Goal: Transaction & Acquisition: Obtain resource

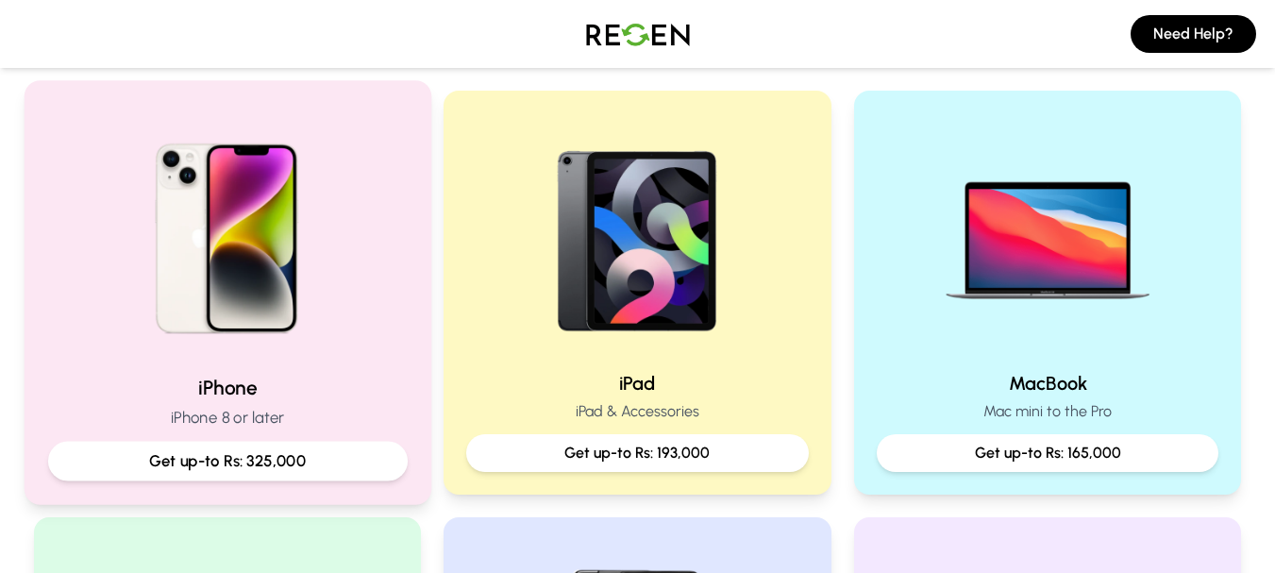
scroll to position [378, 0]
click at [231, 279] on img at bounding box center [227, 232] width 254 height 254
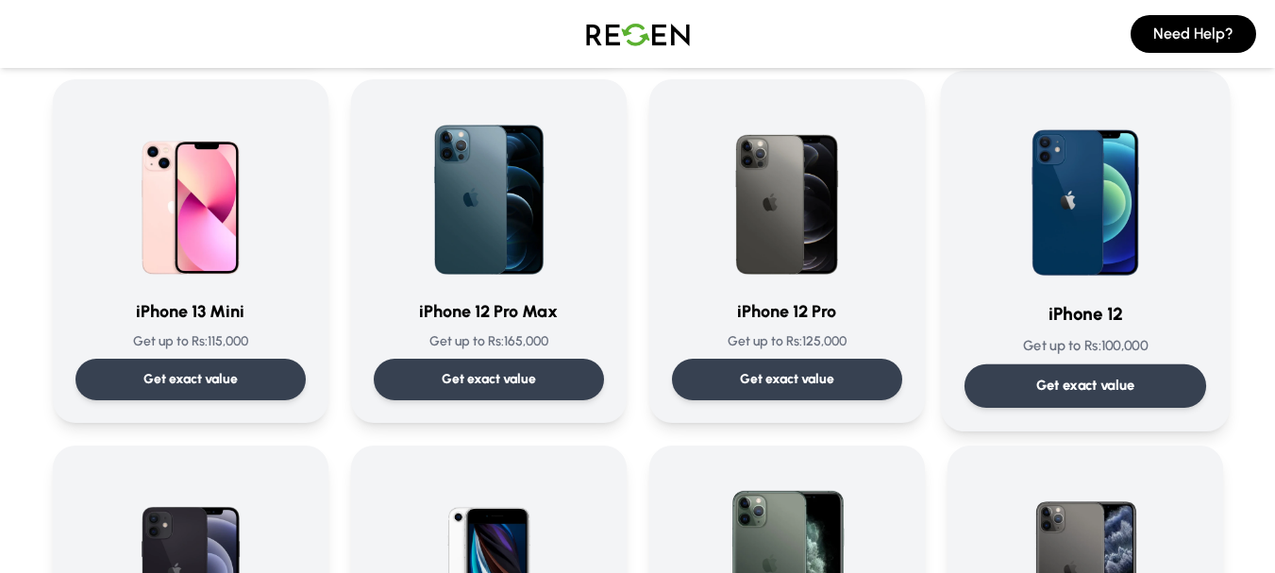
scroll to position [1133, 0]
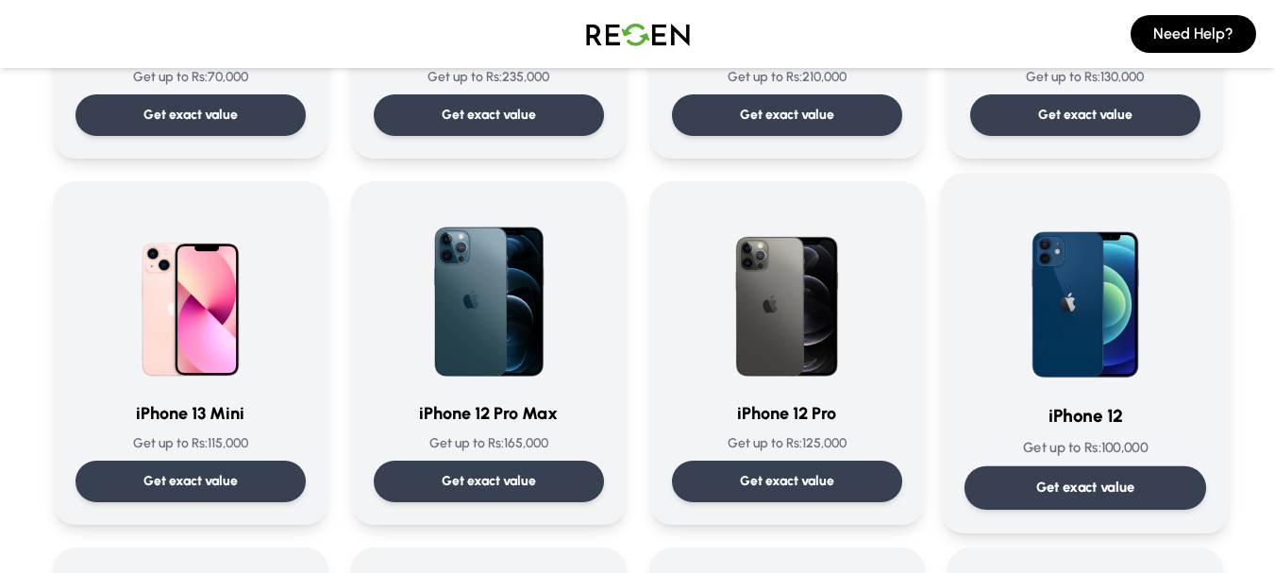
click at [1125, 310] on img at bounding box center [1085, 291] width 191 height 191
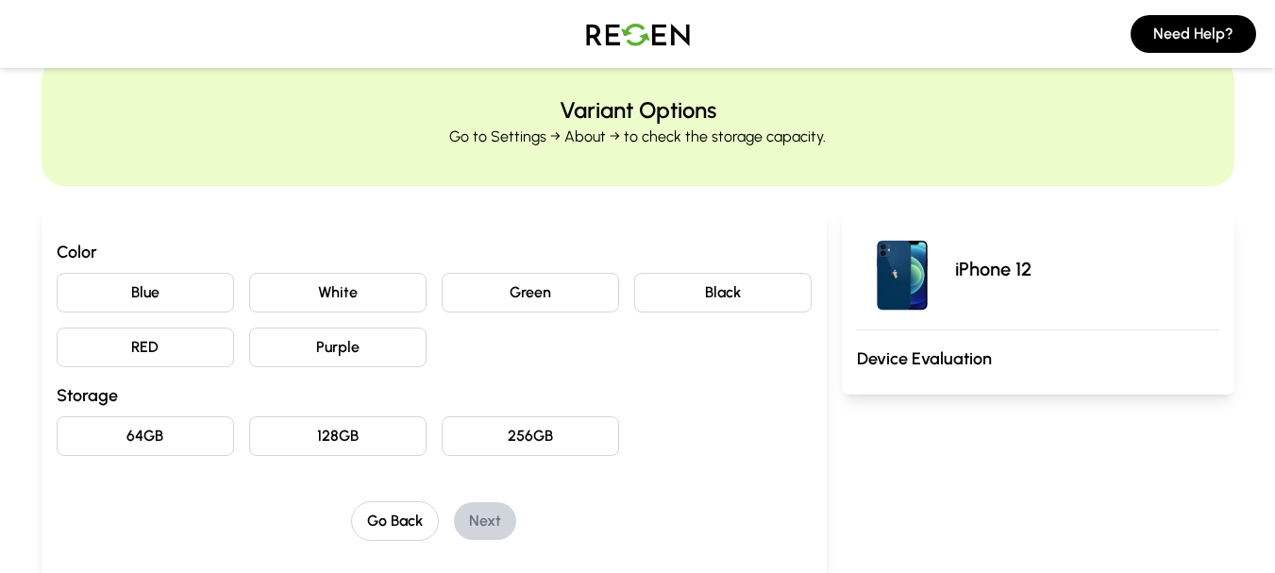
scroll to position [94, 0]
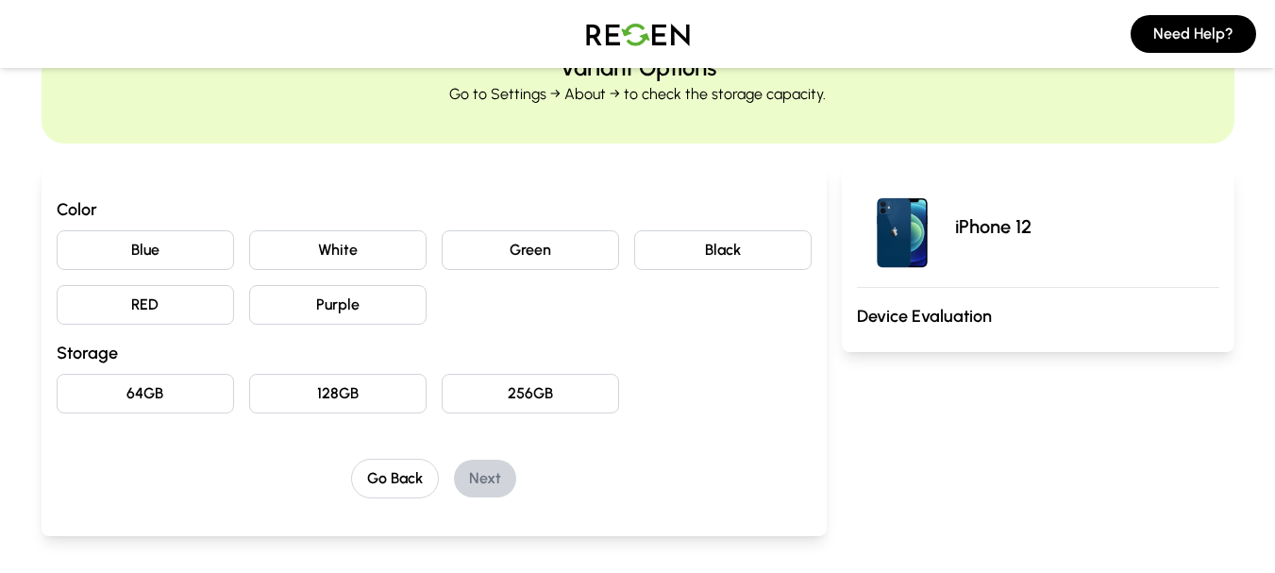
click at [140, 245] on button "Blue" at bounding box center [145, 250] width 177 height 40
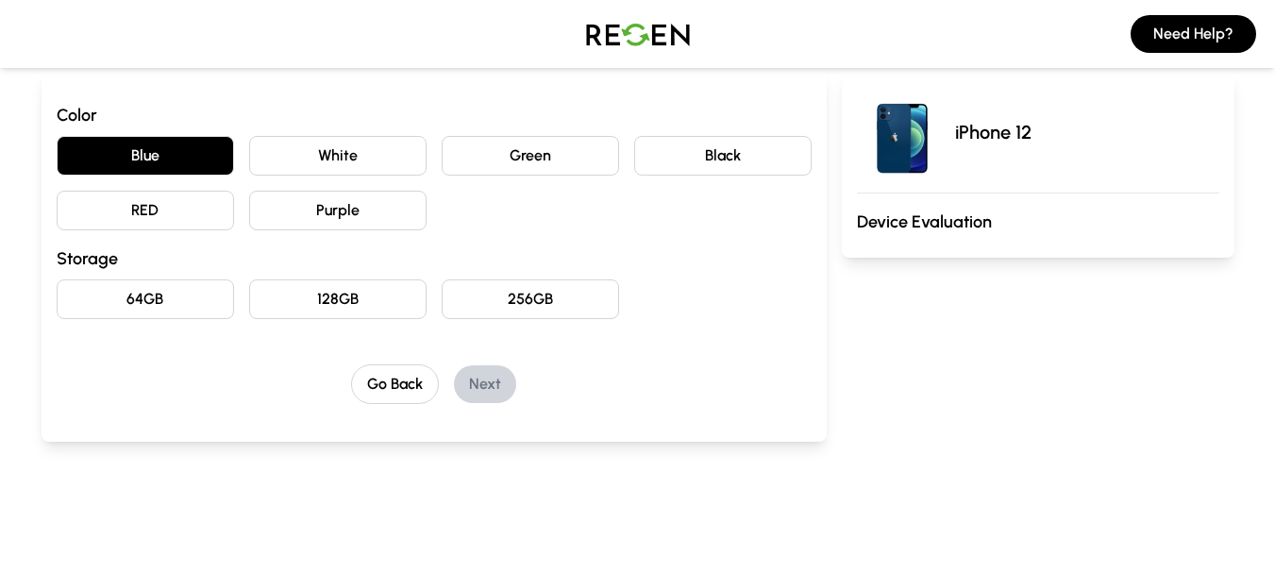
click at [163, 296] on button "64GB" at bounding box center [145, 299] width 177 height 40
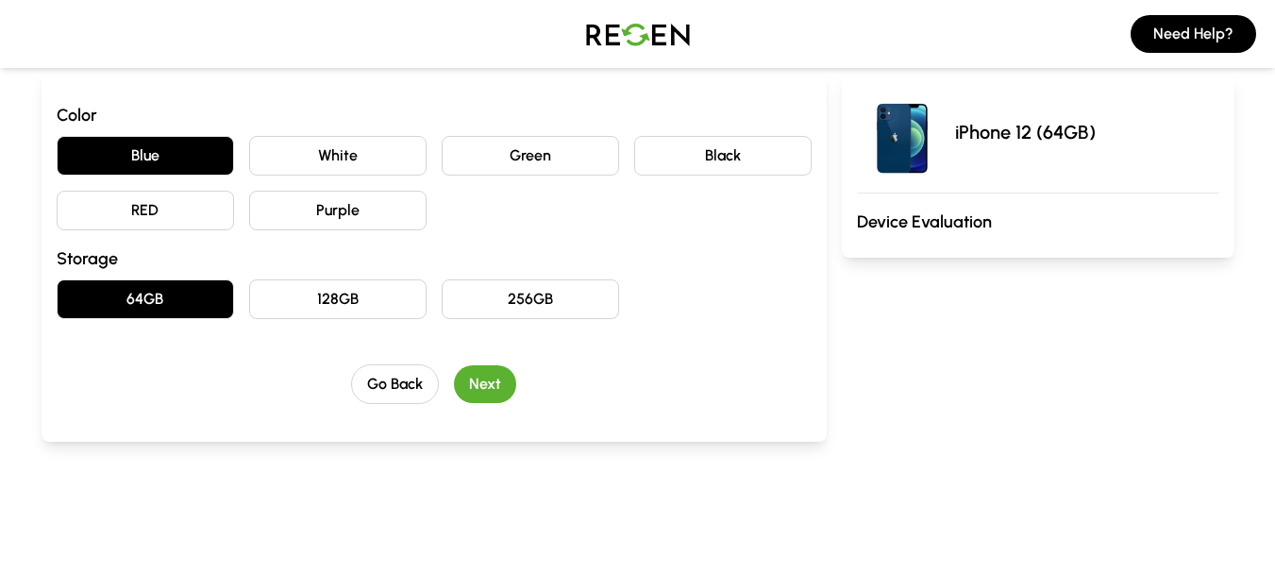
click at [488, 383] on button "Next" at bounding box center [485, 384] width 62 height 38
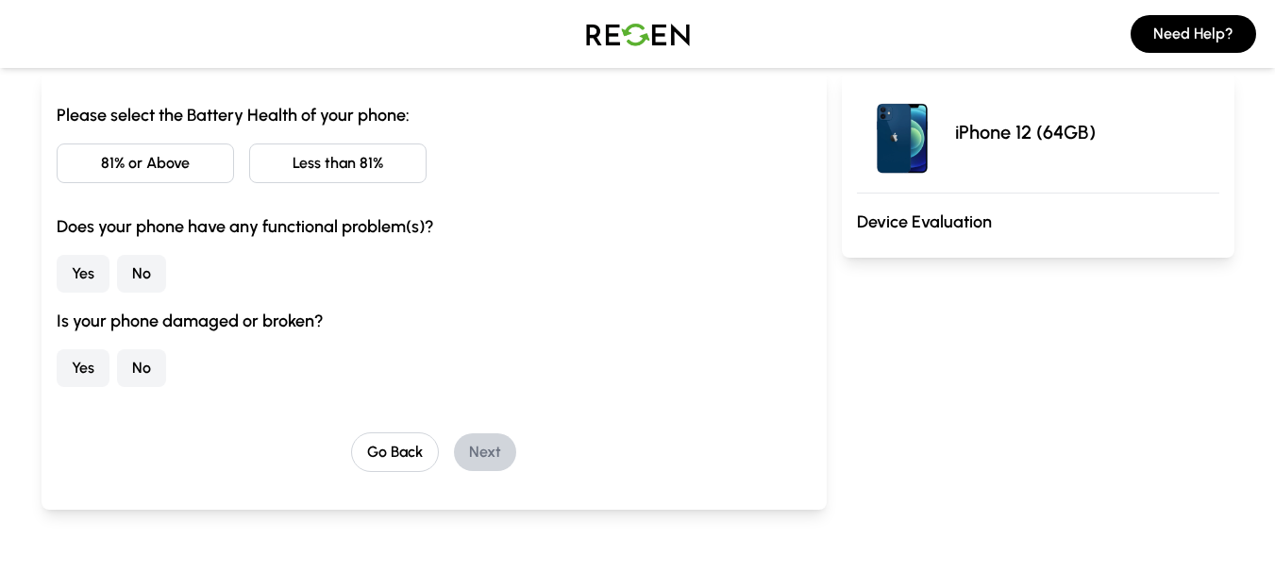
scroll to position [94, 0]
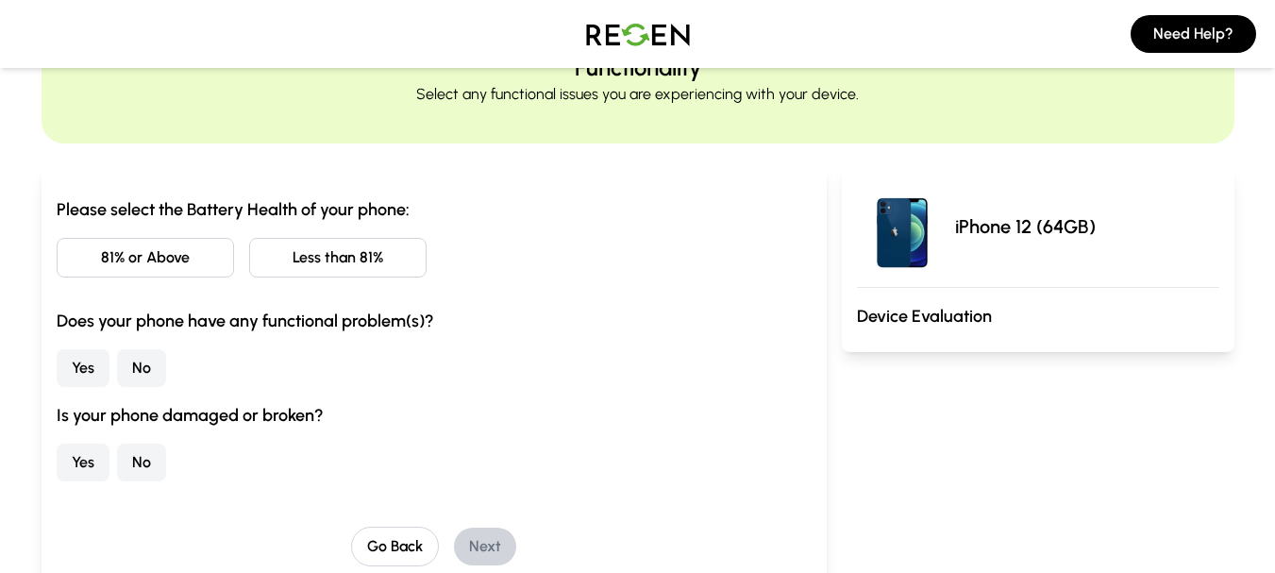
click at [331, 262] on button "Less than 81%" at bounding box center [337, 258] width 177 height 40
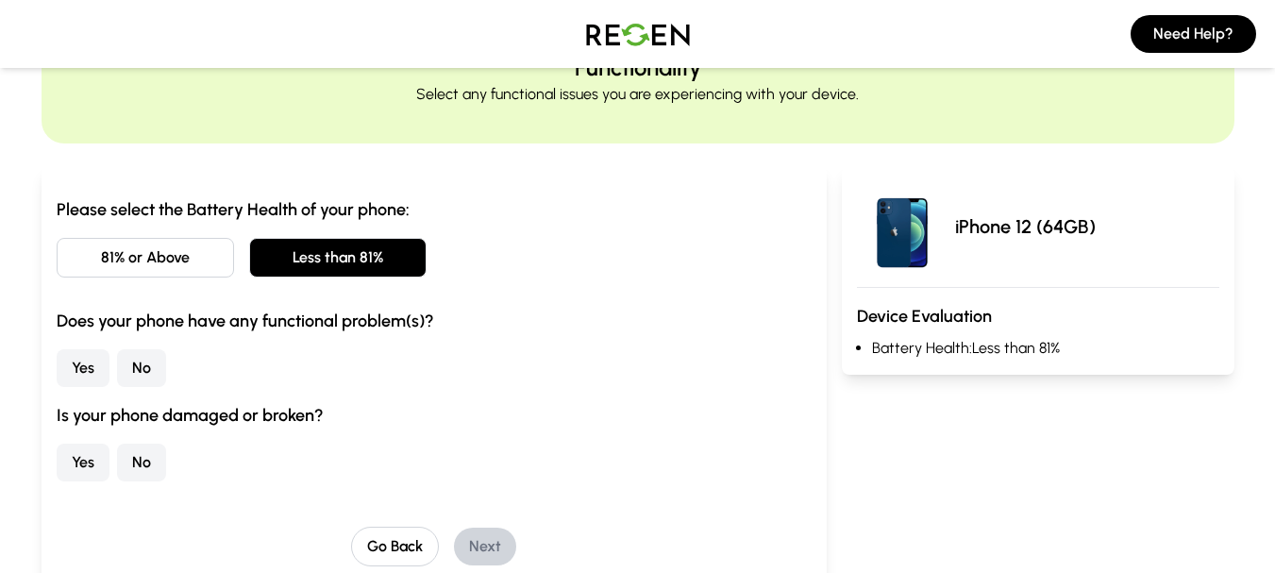
click at [73, 325] on h3 "Does your phone have any functional problem(s)?" at bounding box center [434, 321] width 755 height 26
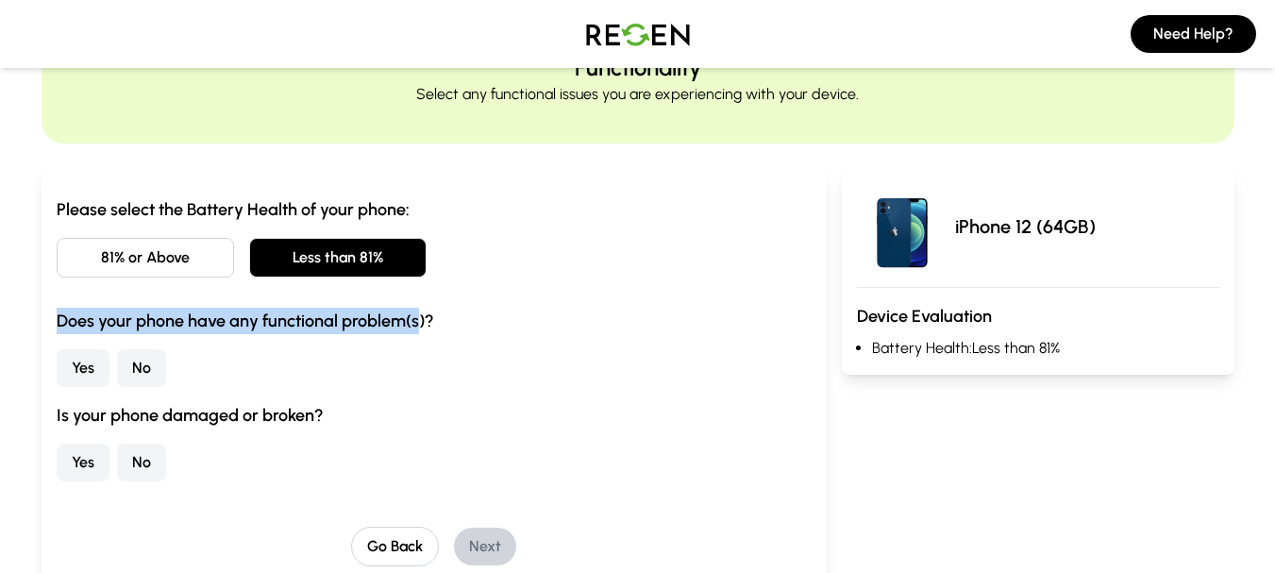
drag, startPoint x: 73, startPoint y: 325, endPoint x: 410, endPoint y: 321, distance: 337.1
click at [410, 321] on h3 "Does your phone have any functional problem(s)?" at bounding box center [434, 321] width 755 height 26
click at [143, 363] on button "No" at bounding box center [141, 368] width 49 height 38
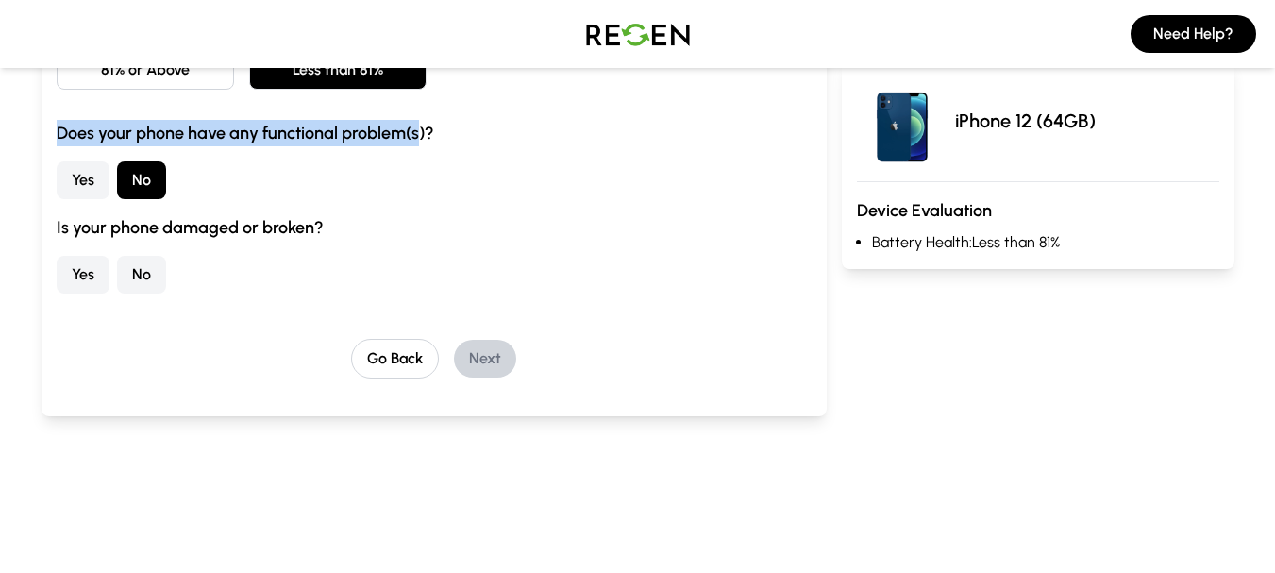
scroll to position [283, 0]
click at [137, 278] on button "No" at bounding box center [141, 274] width 49 height 38
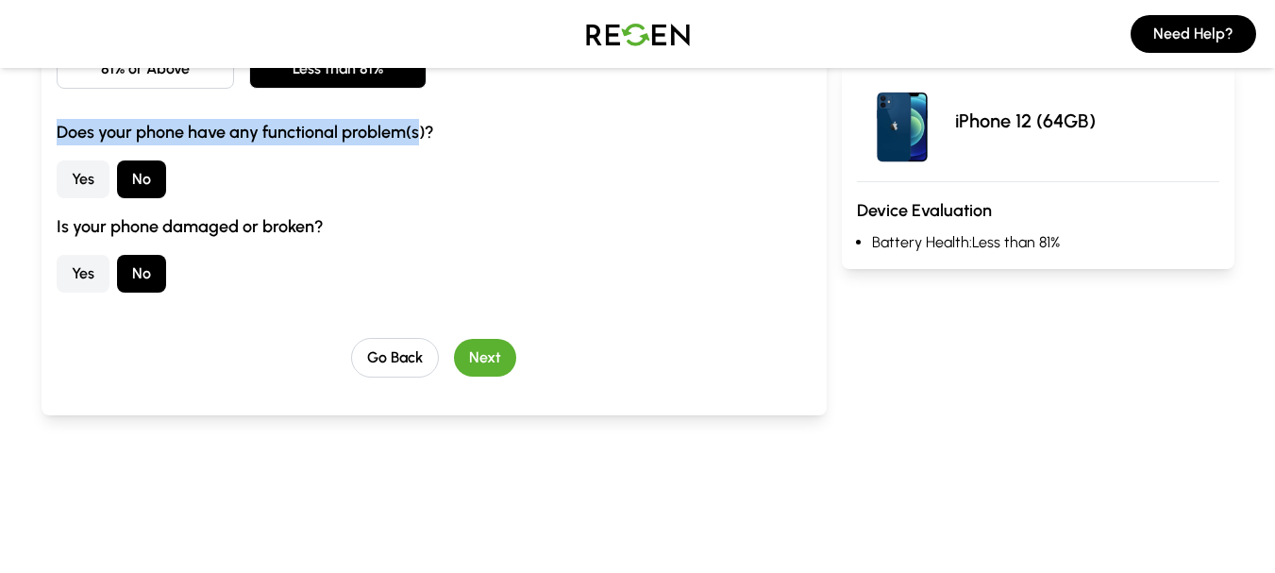
click at [486, 360] on button "Next" at bounding box center [485, 358] width 62 height 38
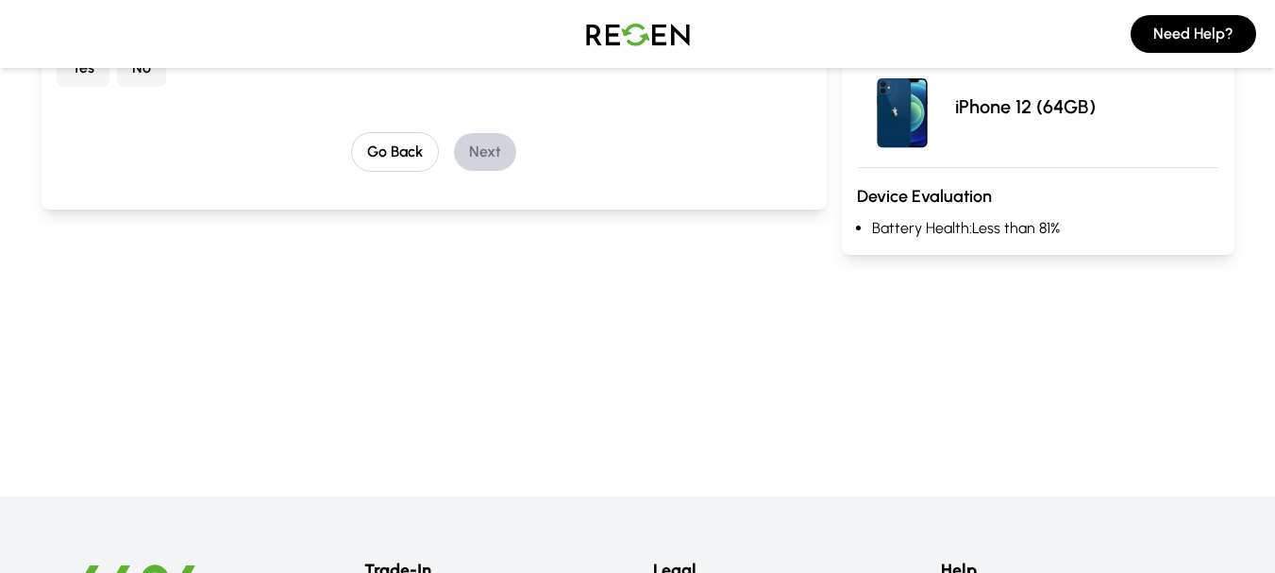
scroll to position [0, 0]
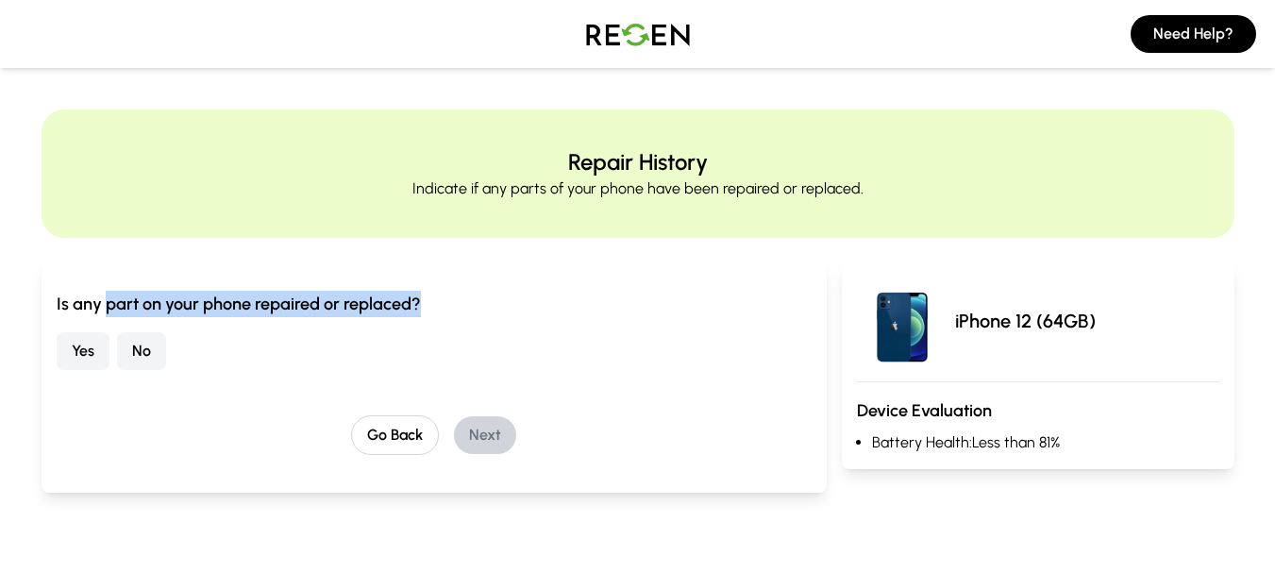
drag, startPoint x: 108, startPoint y: 302, endPoint x: 419, endPoint y: 300, distance: 311.6
click at [419, 300] on h3 "Is any part on your phone repaired or replaced?" at bounding box center [434, 304] width 755 height 26
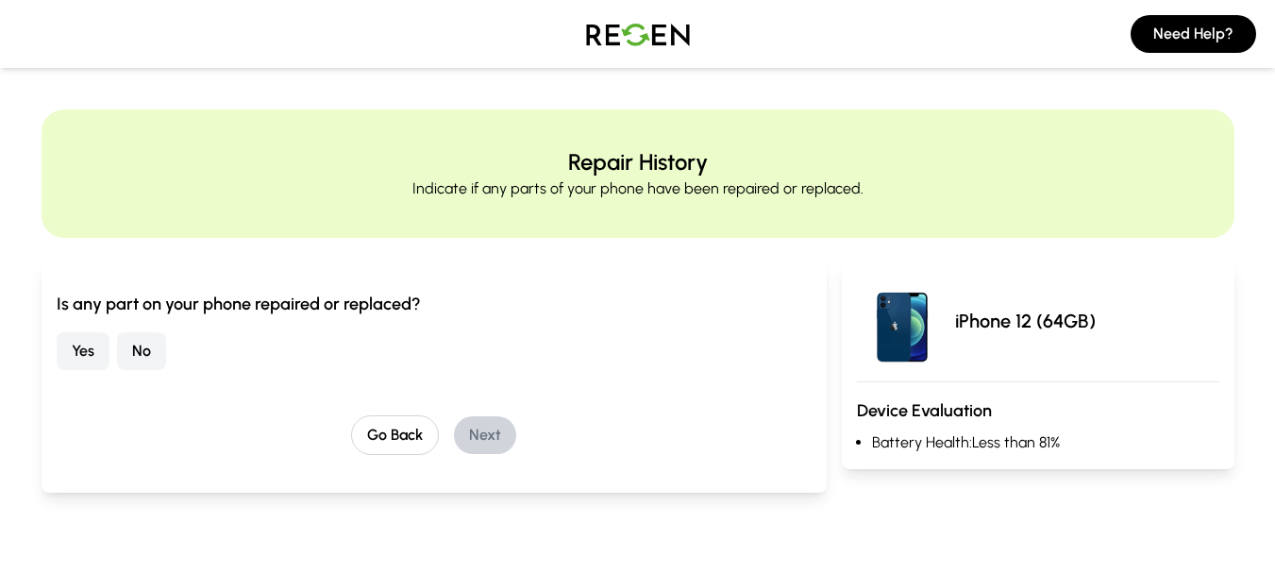
click at [303, 344] on div "Yes No" at bounding box center [434, 351] width 755 height 38
click at [144, 348] on button "No" at bounding box center [141, 351] width 49 height 38
click at [491, 424] on button "Next" at bounding box center [485, 435] width 62 height 38
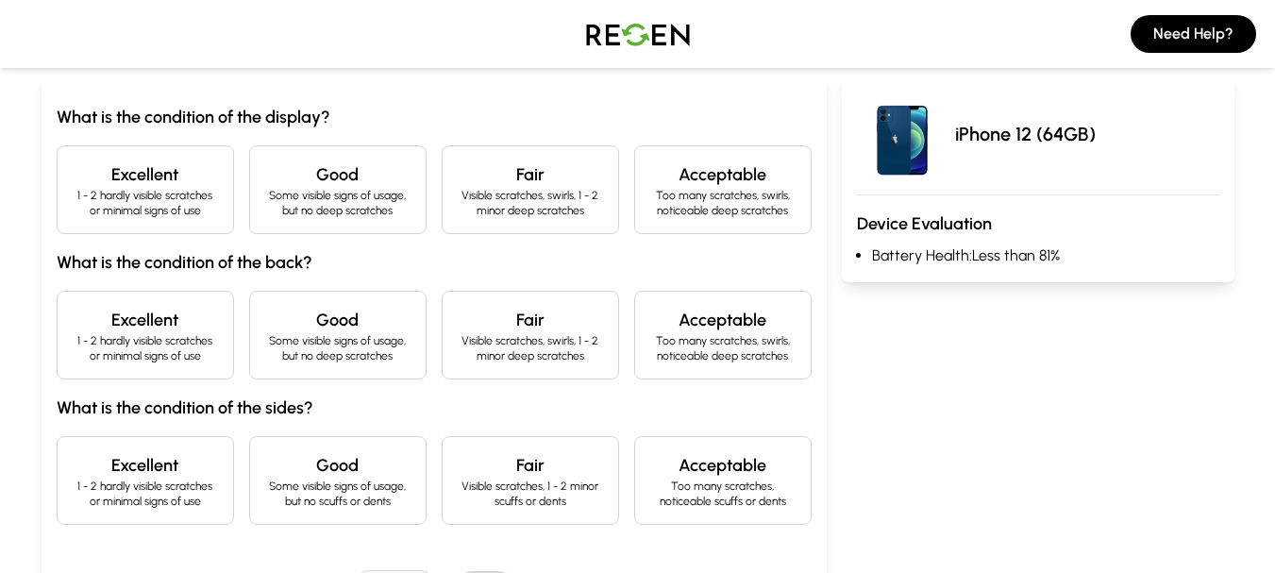
scroll to position [189, 0]
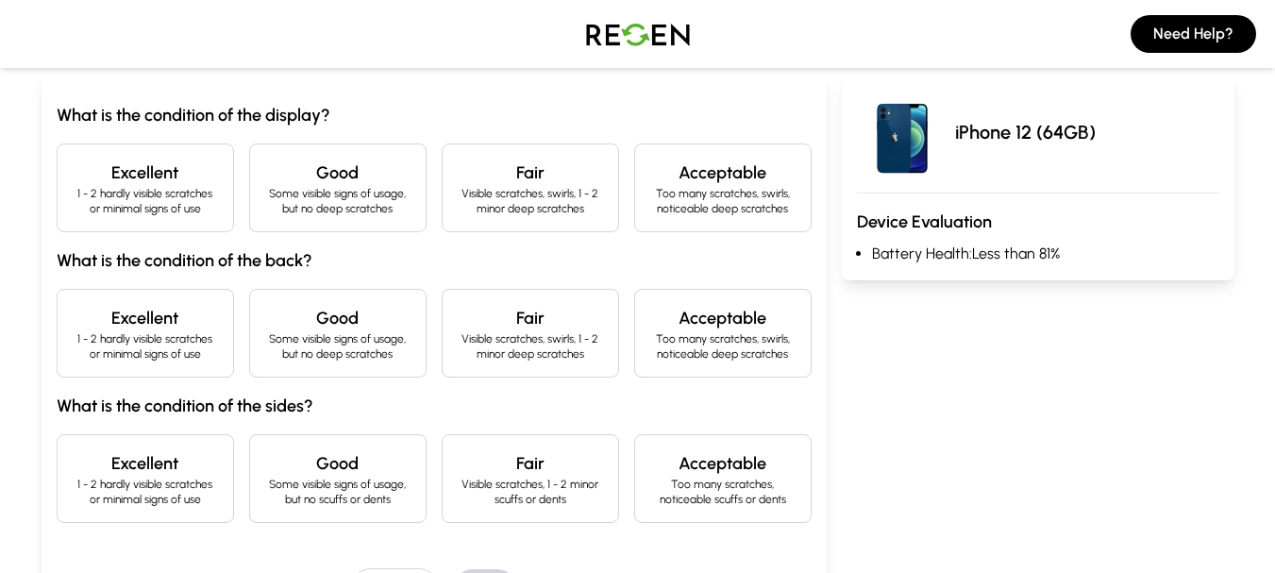
click at [80, 115] on h3 "What is the condition of the display?" at bounding box center [434, 115] width 755 height 26
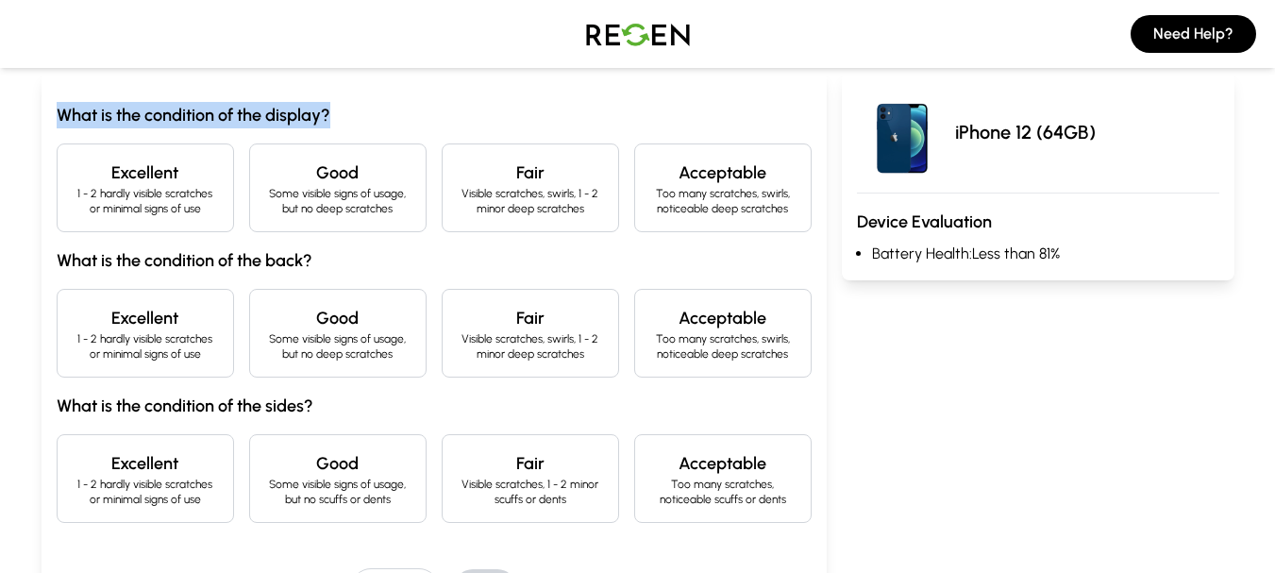
drag, startPoint x: 80, startPoint y: 115, endPoint x: 317, endPoint y: 116, distance: 237.0
click at [317, 116] on h3 "What is the condition of the display?" at bounding box center [434, 115] width 755 height 26
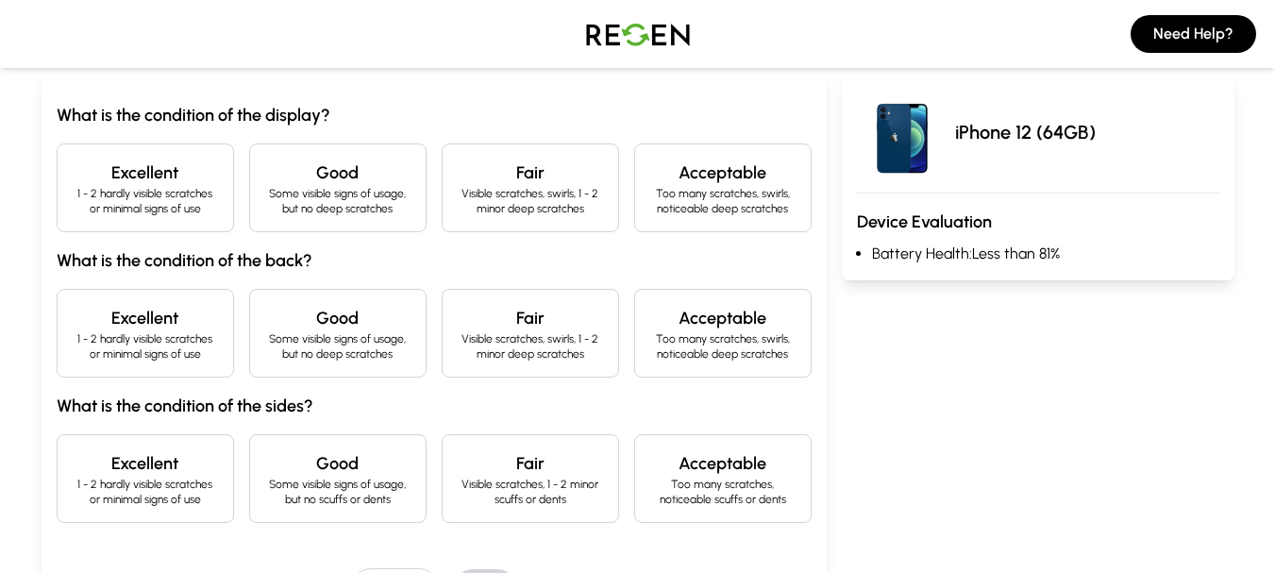
click at [326, 199] on p "Some visible signs of usage, but no deep scratches" at bounding box center [337, 201] width 145 height 30
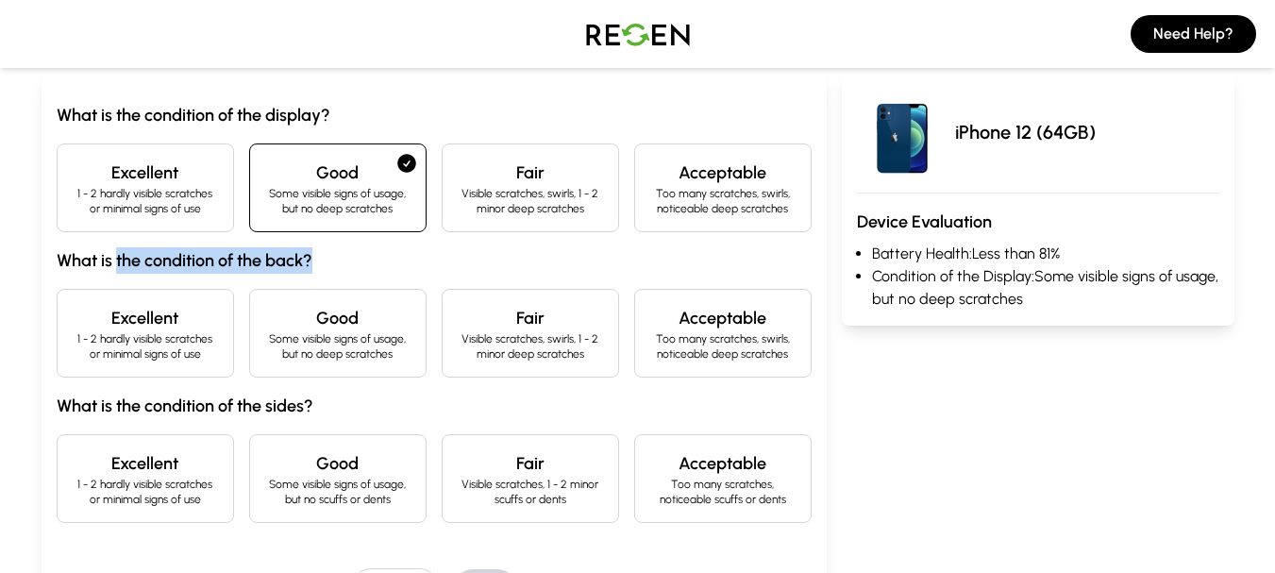
drag, startPoint x: 114, startPoint y: 268, endPoint x: 329, endPoint y: 263, distance: 214.4
click at [329, 263] on h3 "What is the condition of the back?" at bounding box center [434, 260] width 755 height 26
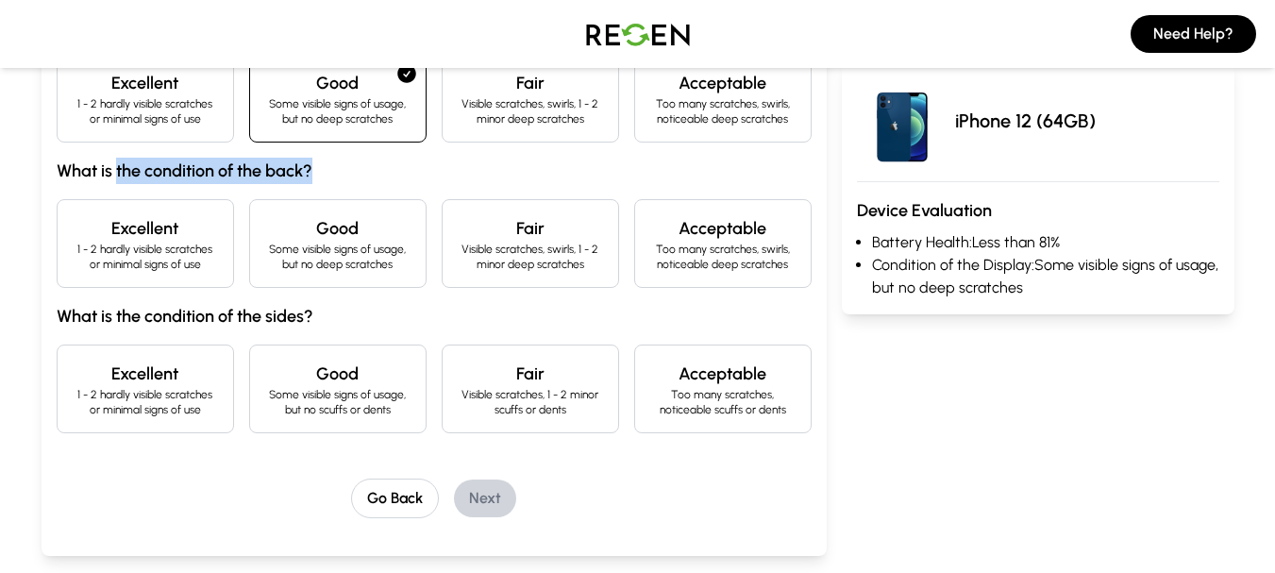
scroll to position [283, 0]
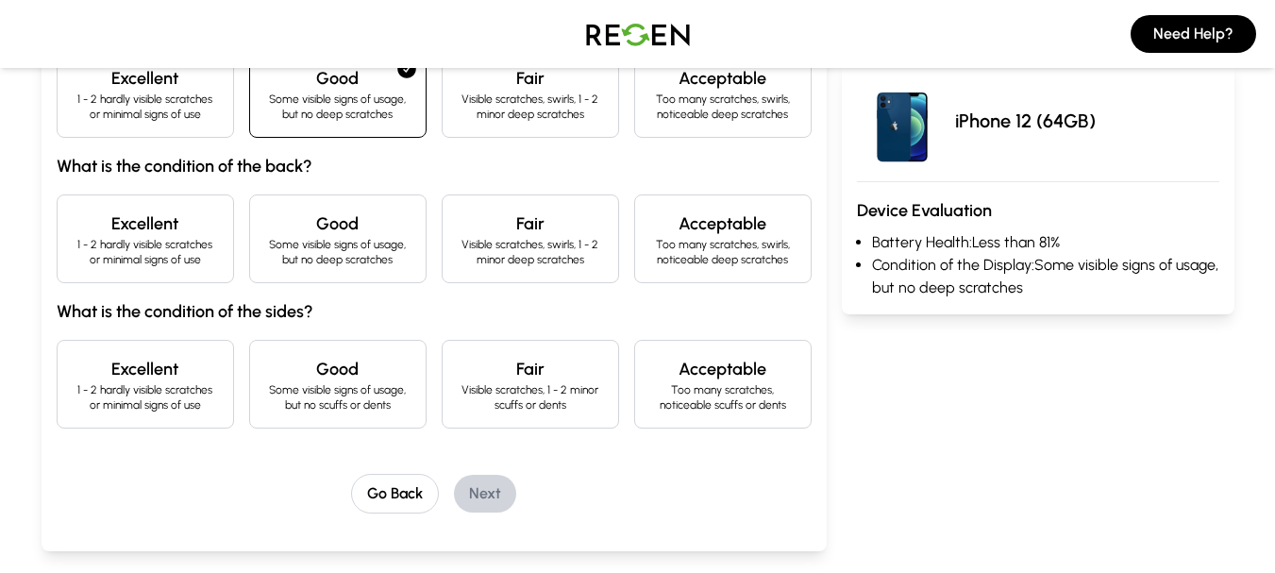
click at [179, 254] on p "1 - 2 hardly visible scratches or minimal signs of use" at bounding box center [145, 252] width 145 height 30
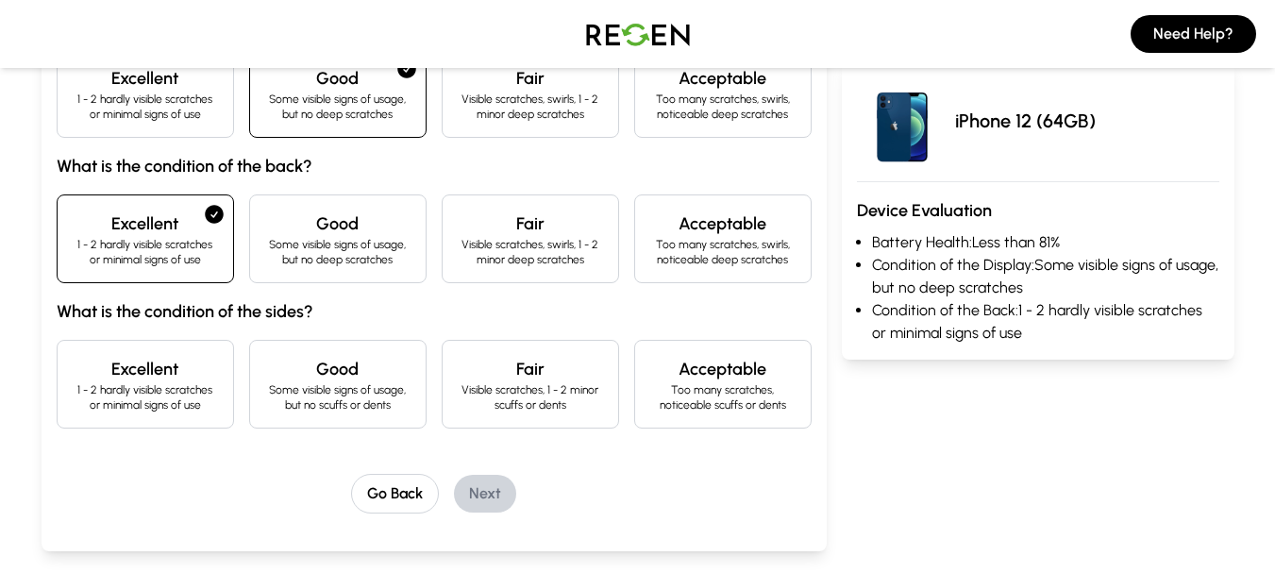
click at [320, 380] on h4 "Good" at bounding box center [337, 369] width 145 height 26
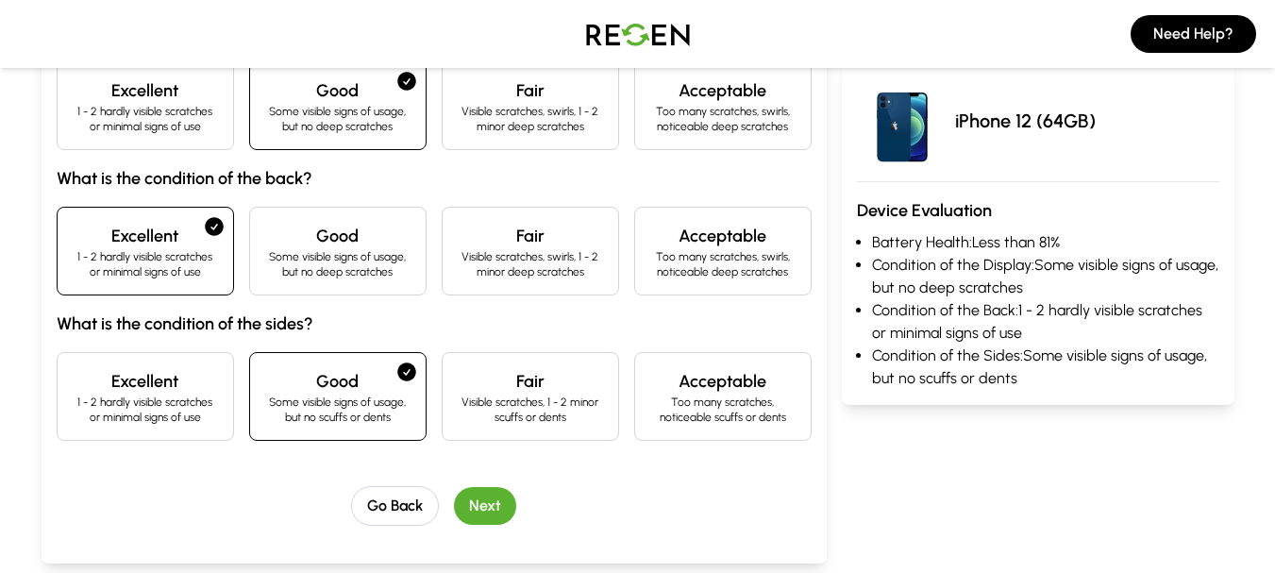
scroll to position [94, 0]
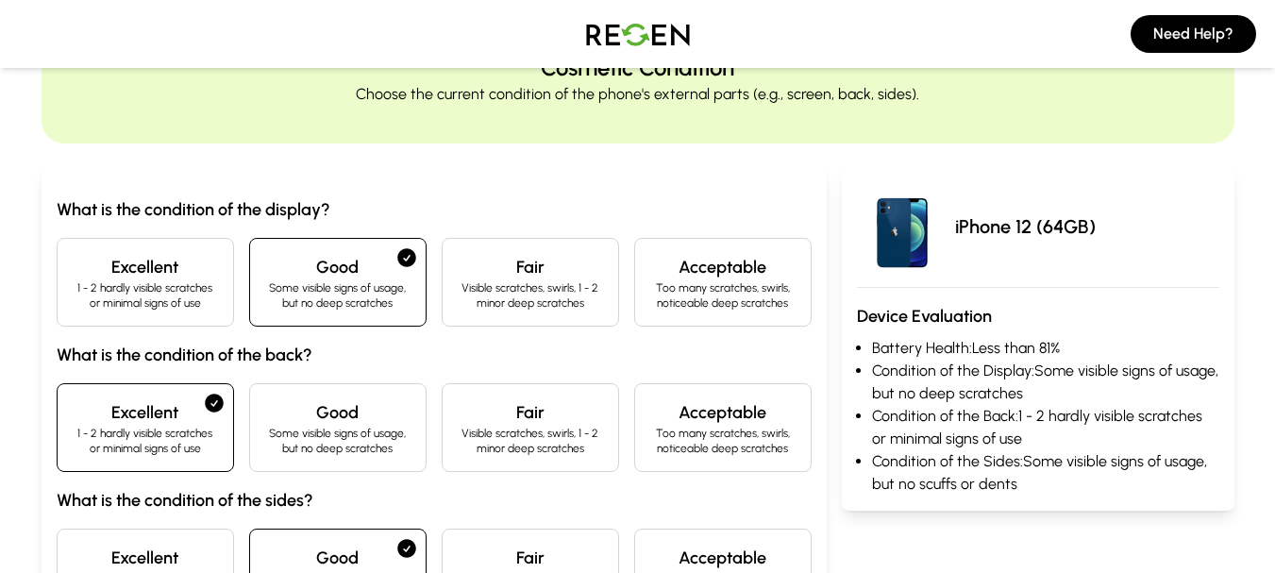
click at [123, 297] on p "1 - 2 hardly visible scratches or minimal signs of use" at bounding box center [145, 295] width 145 height 30
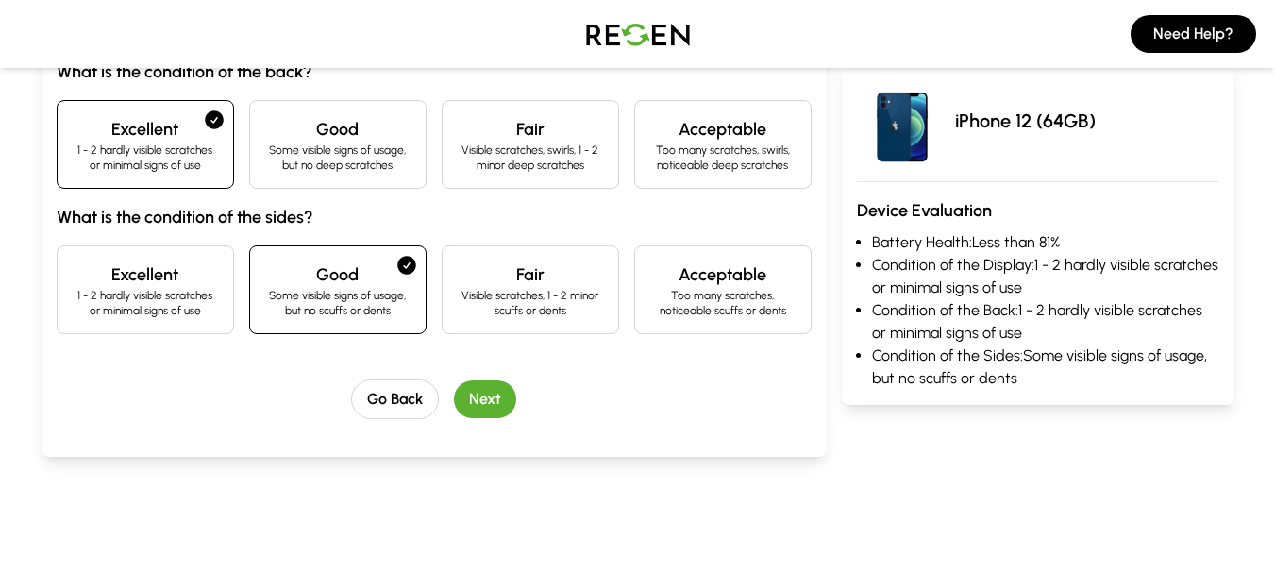
click at [476, 401] on button "Next" at bounding box center [485, 399] width 62 height 38
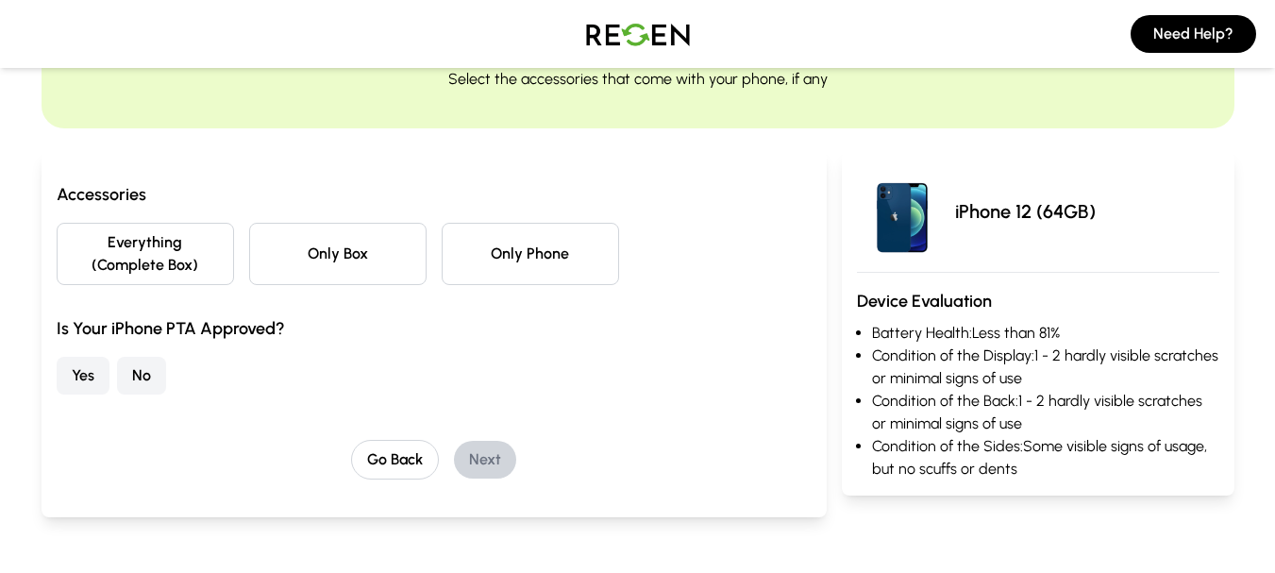
scroll to position [76, 0]
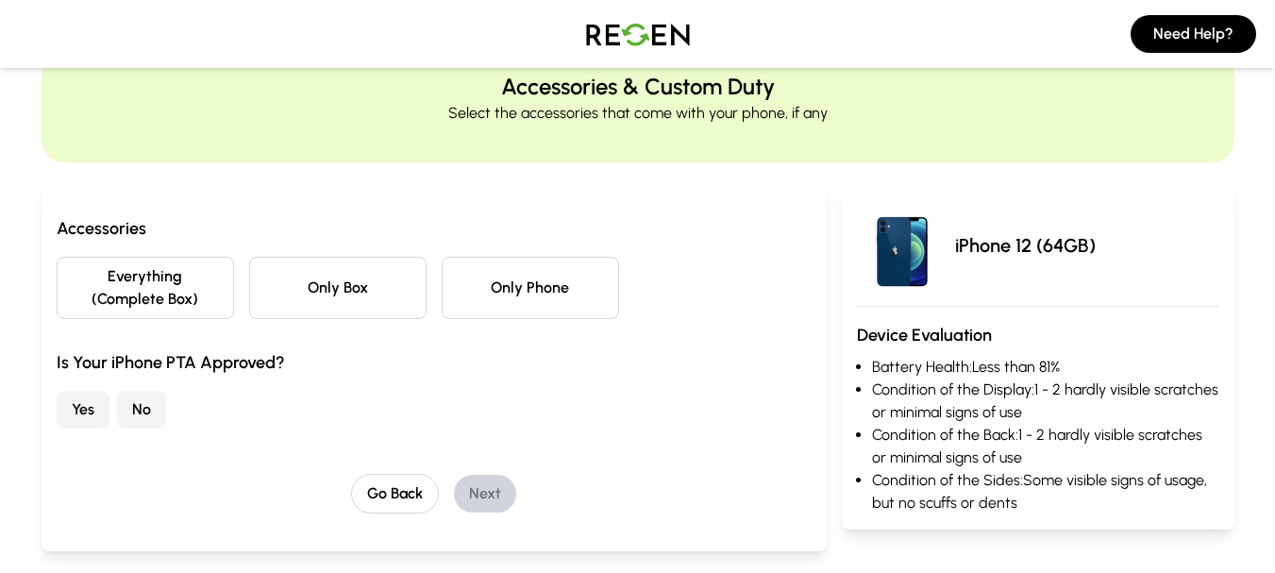
click at [568, 288] on button "Only Phone" at bounding box center [530, 288] width 177 height 62
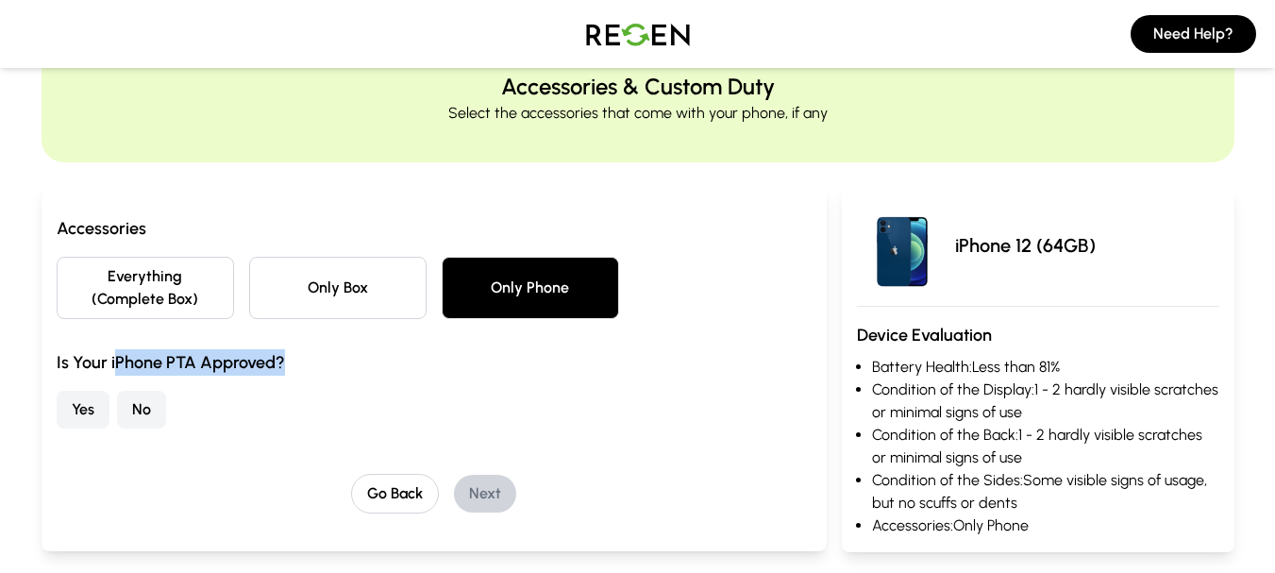
drag, startPoint x: 116, startPoint y: 360, endPoint x: 350, endPoint y: 360, distance: 234.1
click at [350, 360] on h3 "Is Your iPhone PTA Approved?" at bounding box center [434, 362] width 755 height 26
click at [138, 410] on button "No" at bounding box center [141, 410] width 49 height 38
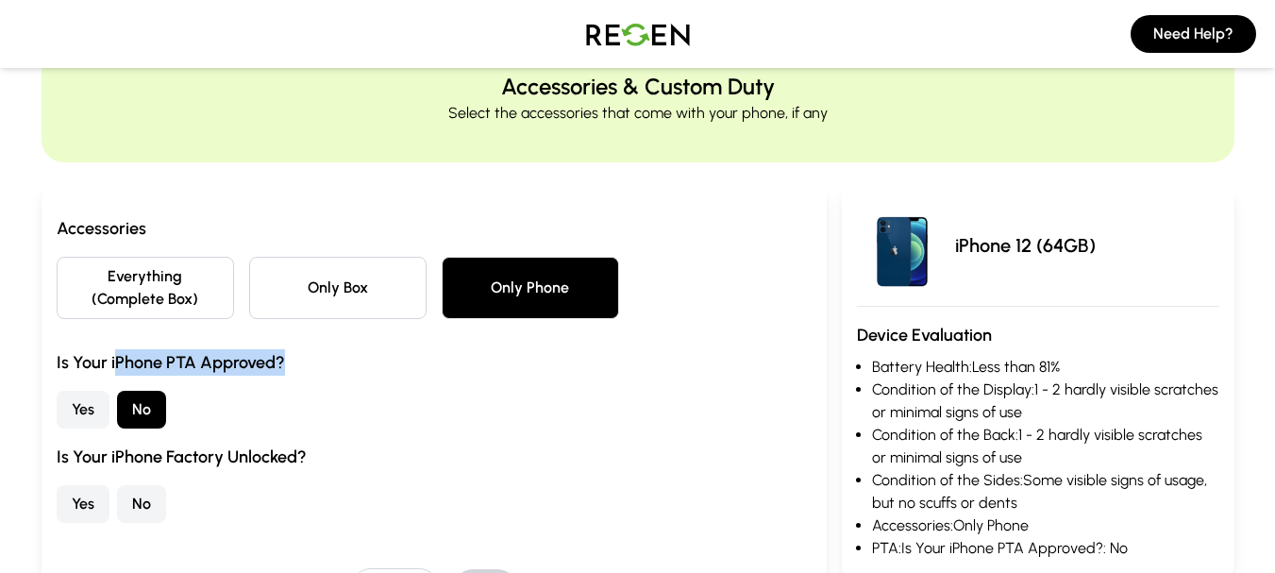
scroll to position [170, 0]
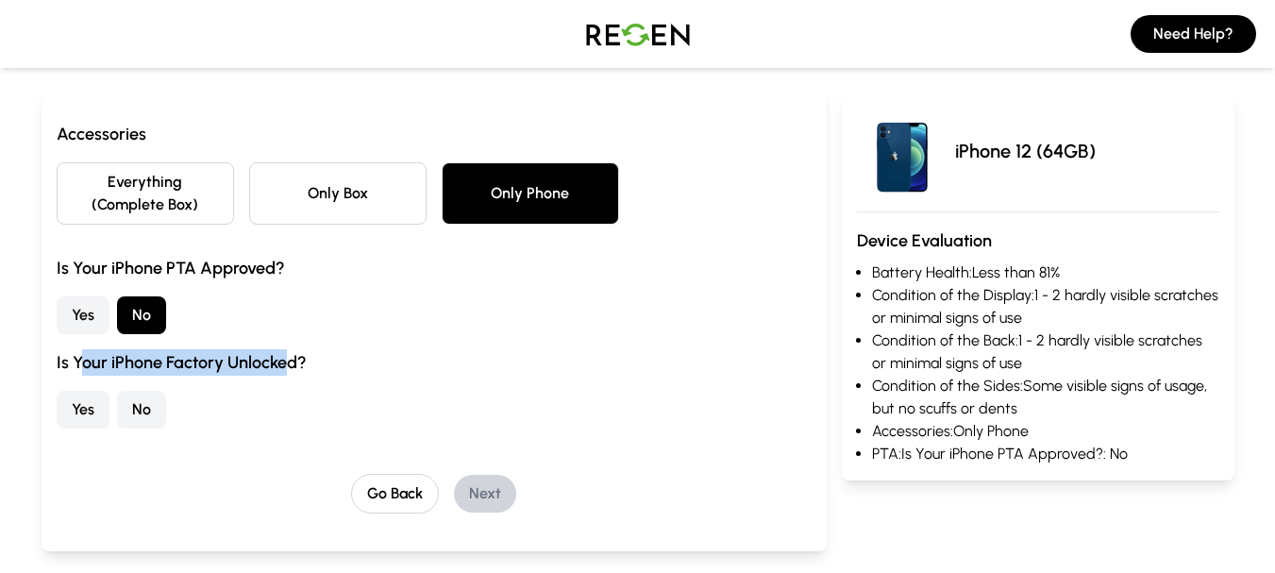
drag, startPoint x: 84, startPoint y: 368, endPoint x: 287, endPoint y: 368, distance: 203.0
click at [287, 368] on h3 "Is Your iPhone Factory Unlocked?" at bounding box center [434, 362] width 755 height 26
click at [295, 368] on h3 "Is Your iPhone Factory Unlocked?" at bounding box center [434, 362] width 755 height 26
click at [58, 363] on h3 "Is Your iPhone Factory Unlocked?" at bounding box center [434, 362] width 755 height 26
drag, startPoint x: 58, startPoint y: 363, endPoint x: 287, endPoint y: 363, distance: 229.4
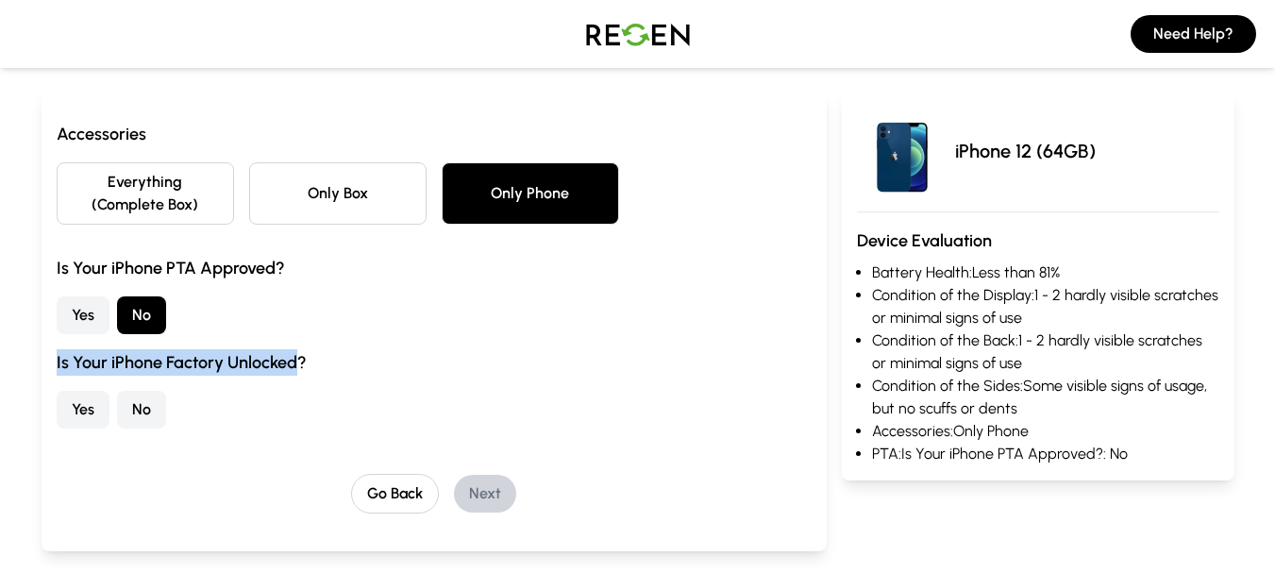
click at [287, 363] on h3 "Is Your iPhone Factory Unlocked?" at bounding box center [434, 362] width 755 height 26
click at [315, 363] on h3 "Is Your iPhone Factory Unlocked?" at bounding box center [434, 362] width 755 height 26
click at [134, 404] on button "No" at bounding box center [141, 410] width 49 height 38
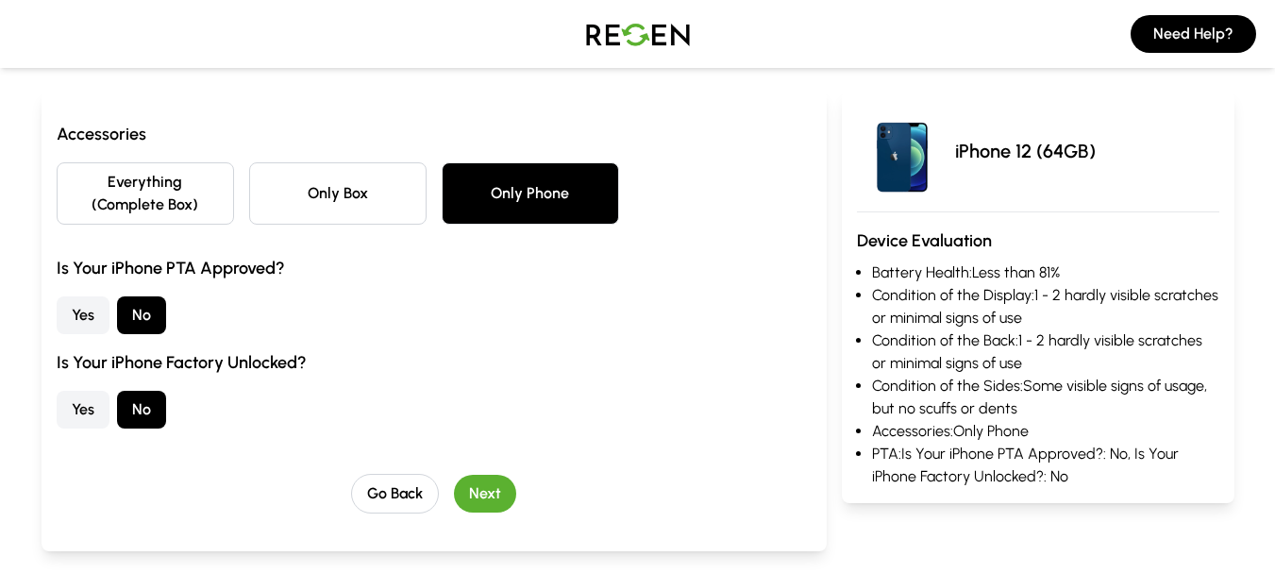
click at [100, 404] on button "Yes" at bounding box center [83, 410] width 53 height 38
click at [146, 404] on button "No" at bounding box center [141, 410] width 49 height 38
click at [481, 481] on button "Next" at bounding box center [485, 494] width 62 height 38
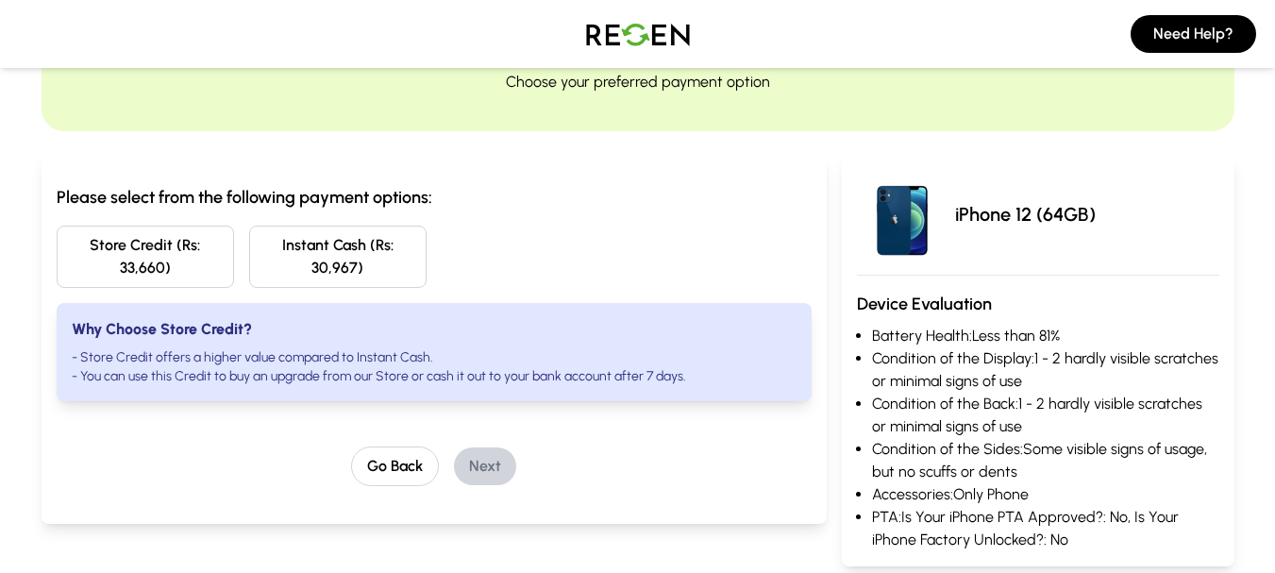
scroll to position [76, 0]
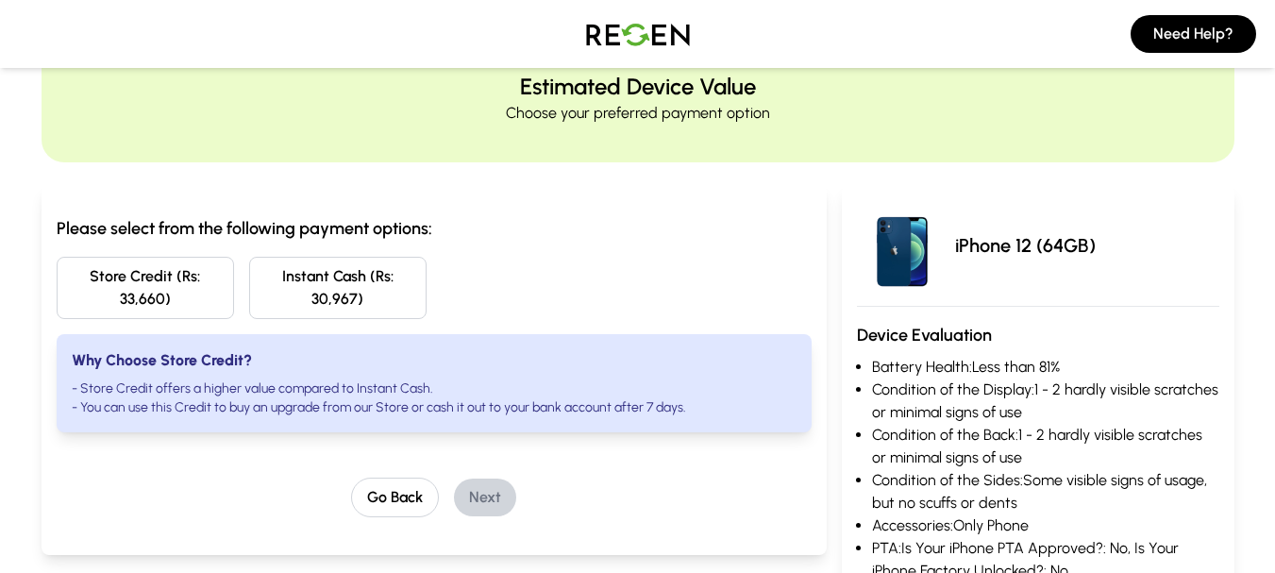
click at [73, 234] on h3 "Please select from the following payment options:" at bounding box center [434, 228] width 755 height 26
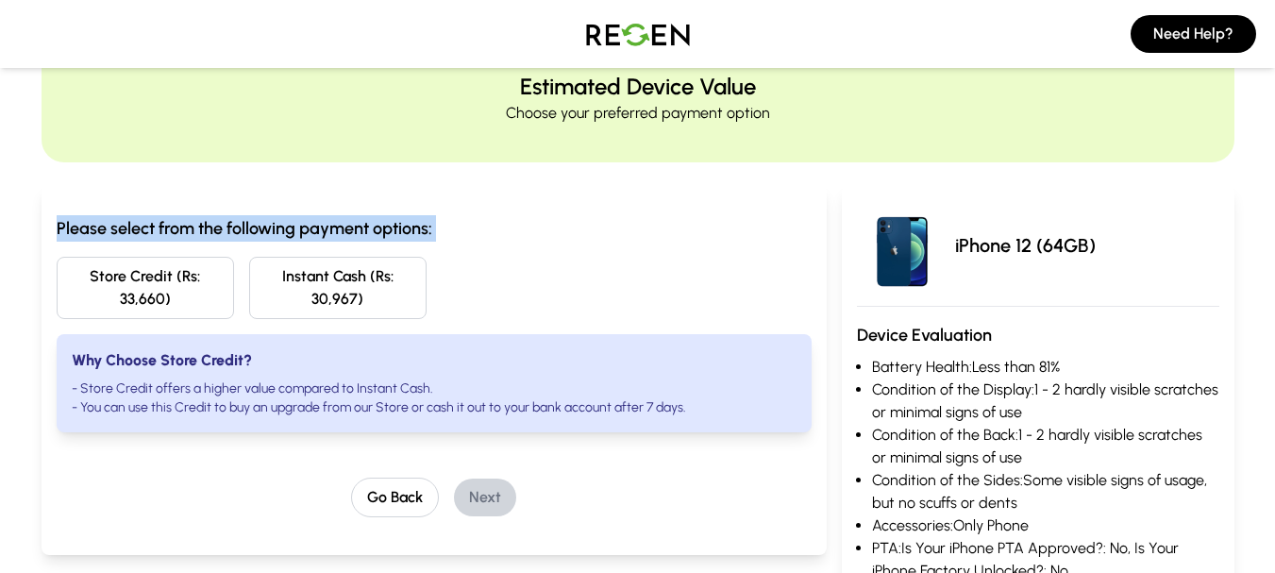
drag, startPoint x: 73, startPoint y: 234, endPoint x: 431, endPoint y: 234, distance: 357.8
click at [431, 234] on h3 "Please select from the following payment options:" at bounding box center [434, 228] width 755 height 26
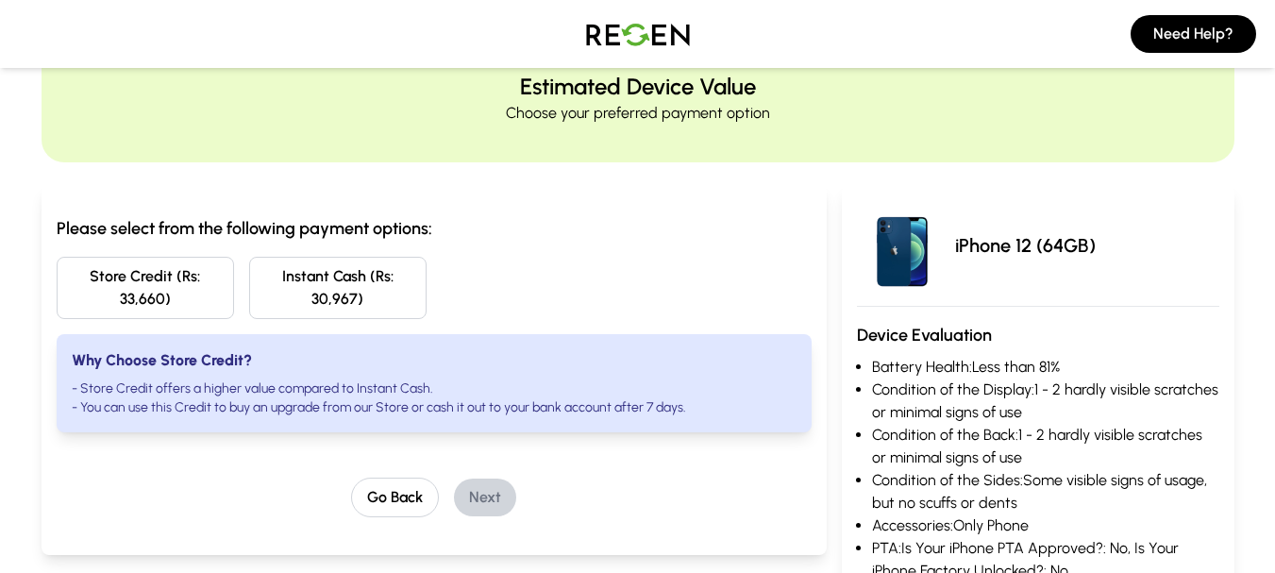
click at [150, 288] on button "Store Credit (Rs: 33,660)" at bounding box center [145, 288] width 177 height 62
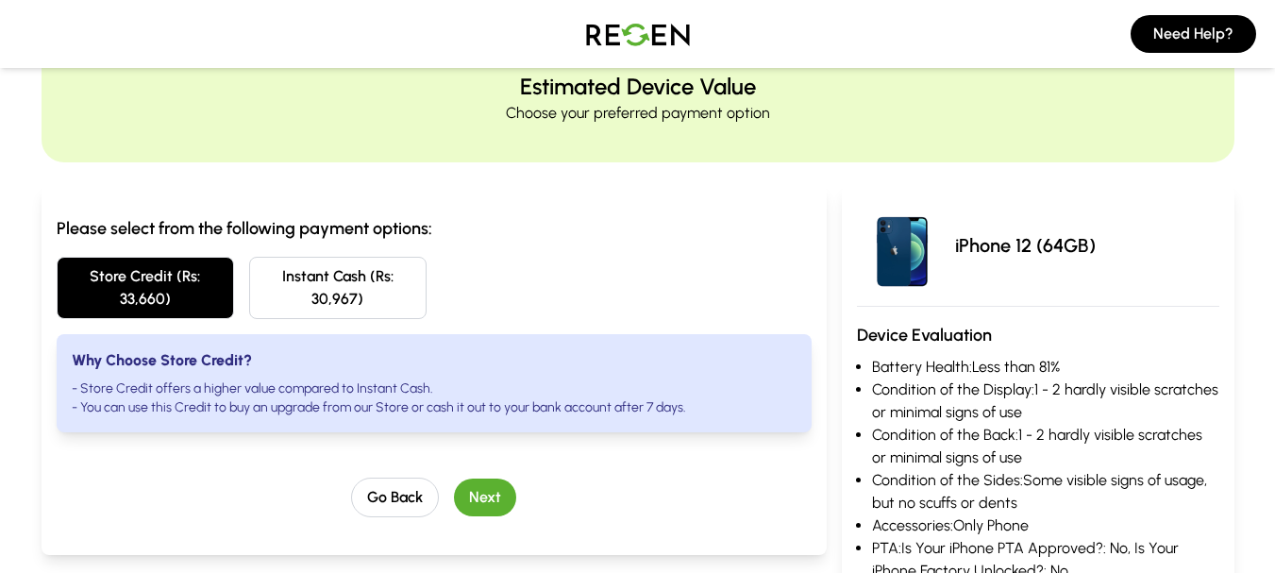
click at [357, 287] on button "Instant Cash (Rs: 30,967)" at bounding box center [337, 288] width 177 height 62
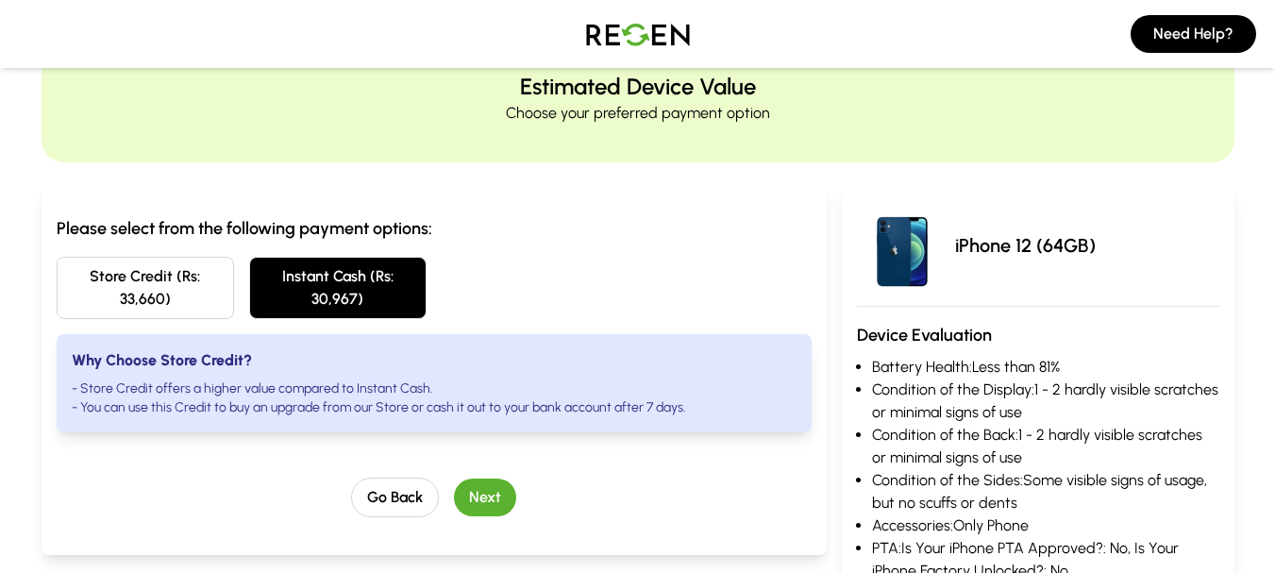
click at [169, 296] on button "Store Credit (Rs: 33,660)" at bounding box center [145, 288] width 177 height 62
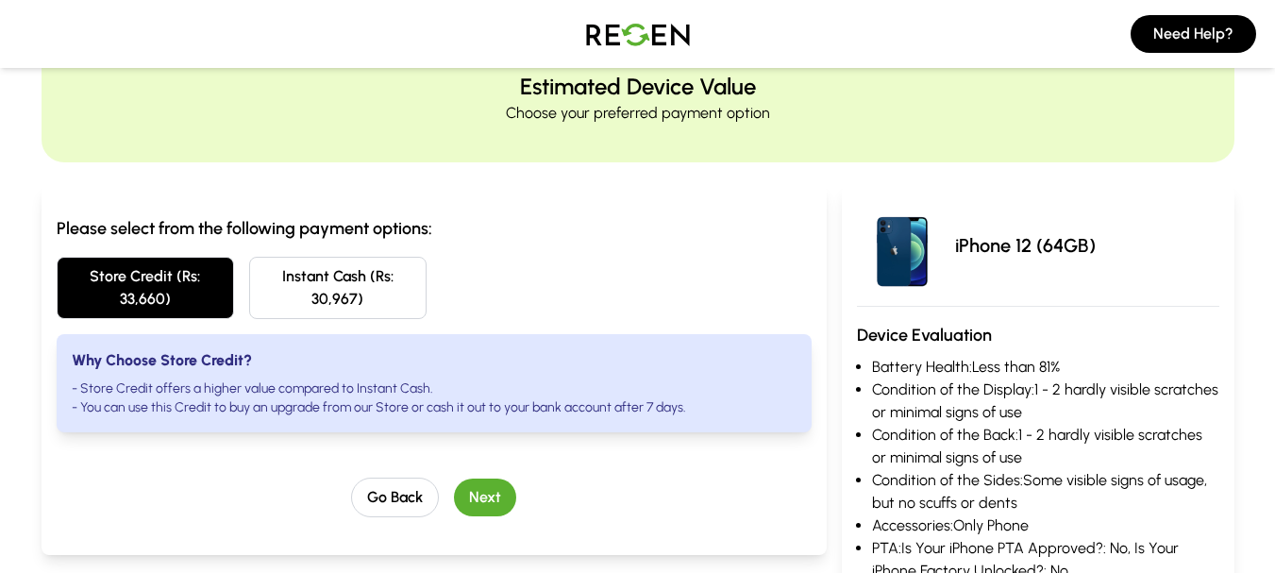
click at [298, 288] on button "Instant Cash (Rs: 30,967)" at bounding box center [337, 288] width 177 height 62
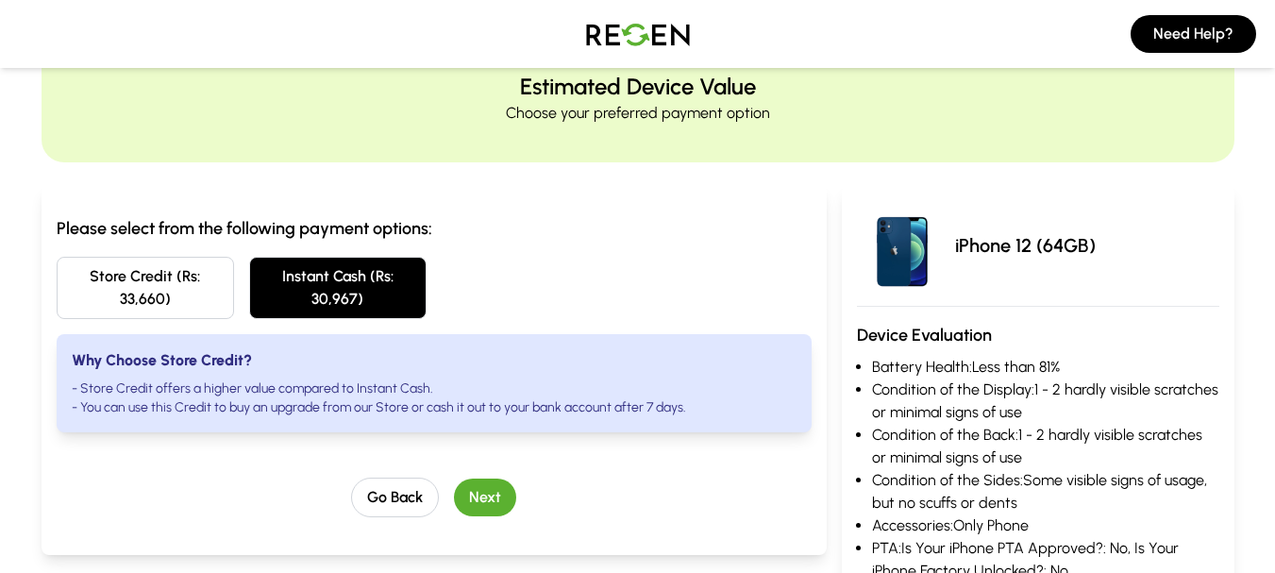
click at [500, 498] on button "Next" at bounding box center [485, 498] width 62 height 38
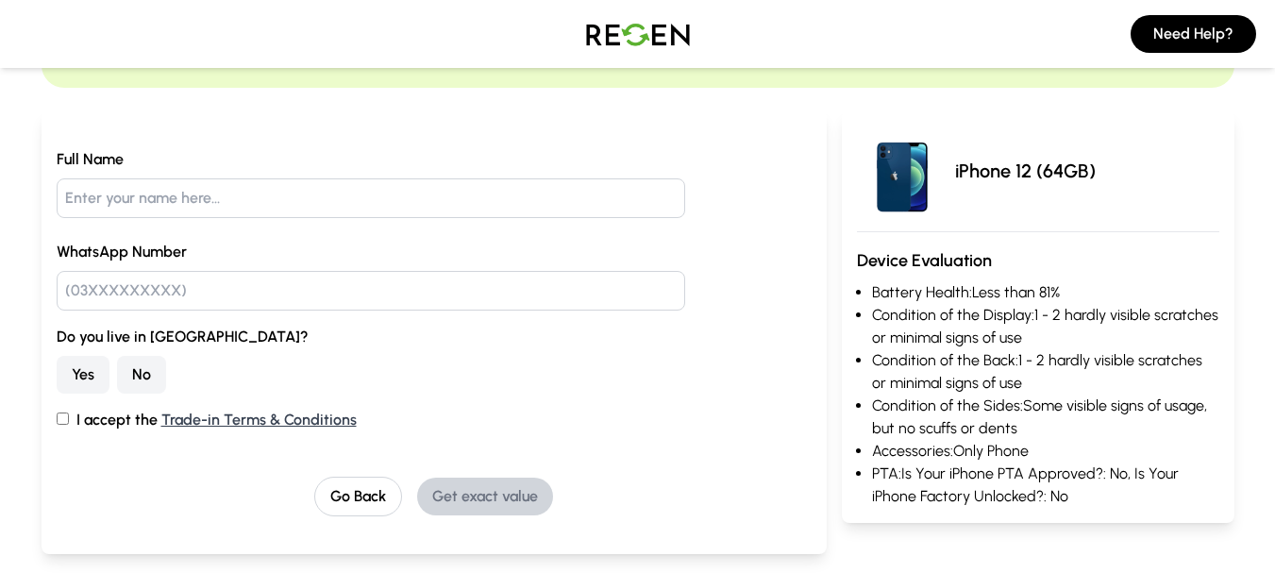
scroll to position [0, 0]
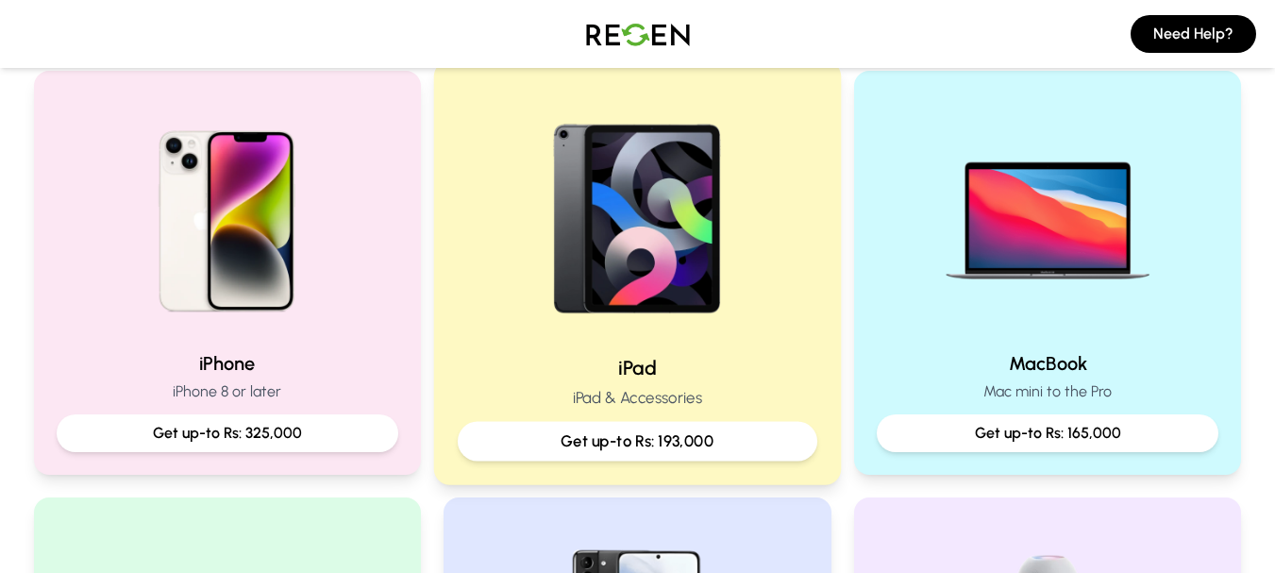
scroll to position [472, 0]
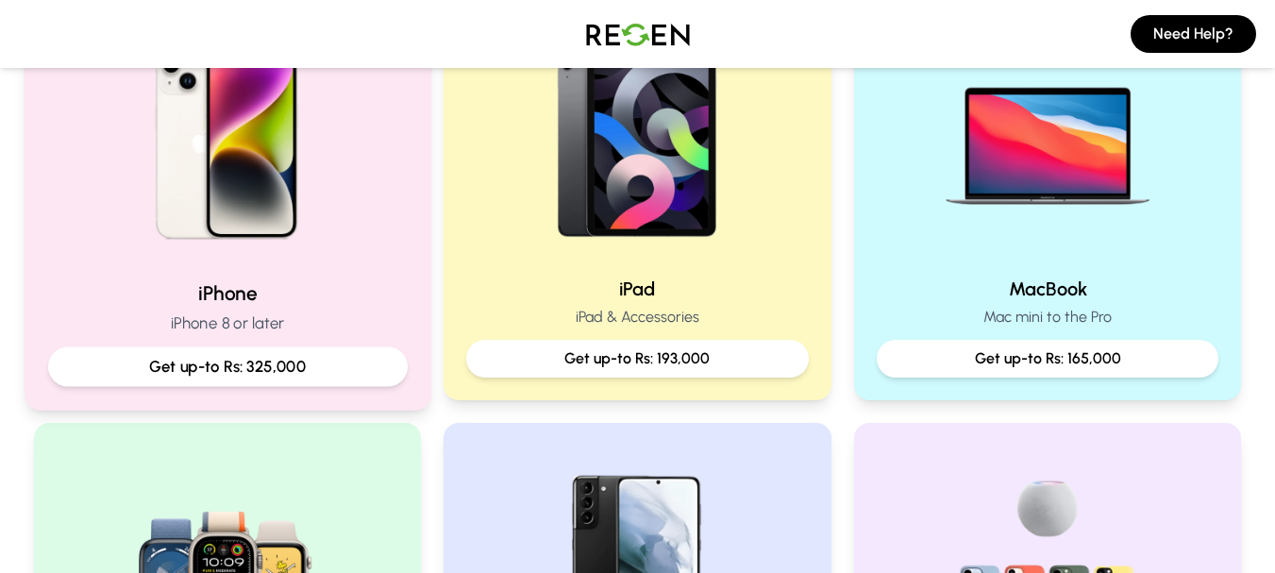
click at [304, 219] on img at bounding box center [227, 137] width 254 height 254
